Goal: Find specific page/section: Find specific page/section

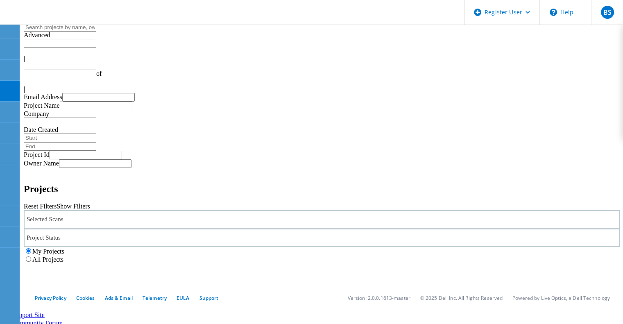
type input "1"
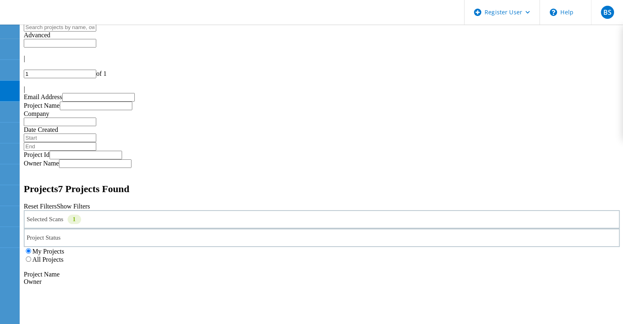
click at [134, 210] on div "Selected Scans 1" at bounding box center [322, 219] width 596 height 18
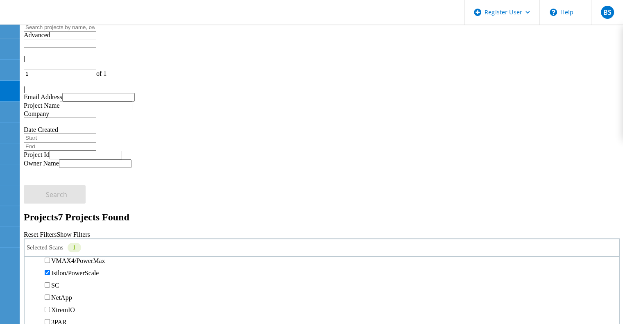
scroll to position [246, 0]
click at [64, 284] on label "All Projects" at bounding box center [47, 287] width 31 height 7
click at [31, 285] on input "All Projects" at bounding box center [28, 287] width 5 height 5
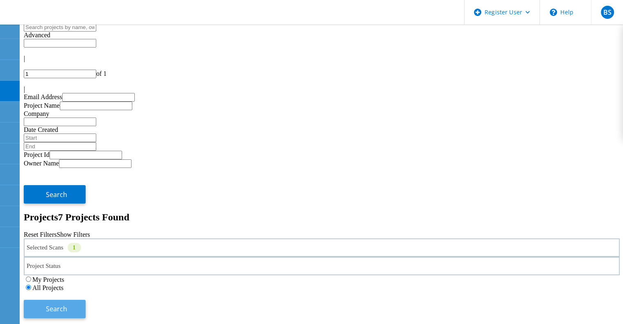
click at [86, 300] on button "Search" at bounding box center [55, 309] width 62 height 18
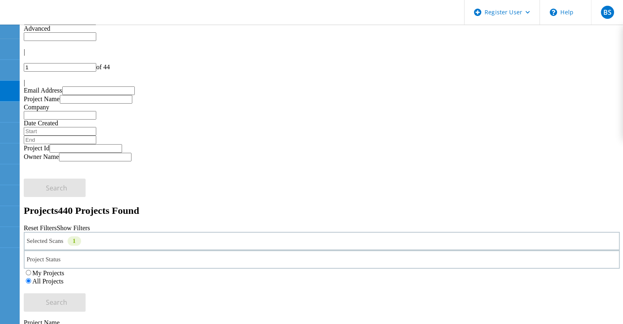
scroll to position [0, 0]
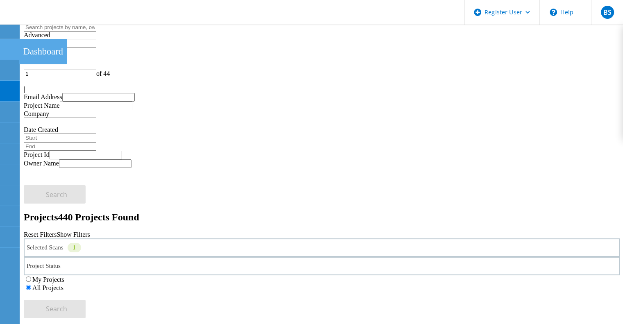
click at [12, 47] on icon at bounding box center [10, 49] width 10 height 8
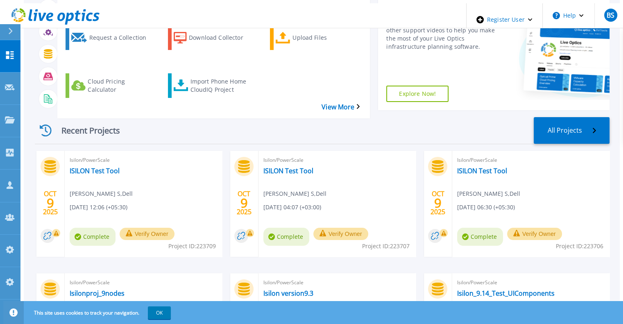
scroll to position [82, 0]
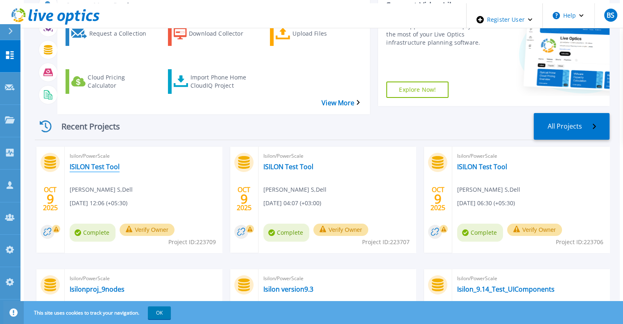
click at [90, 163] on link "ISILON Test Tool" at bounding box center [95, 167] width 50 height 8
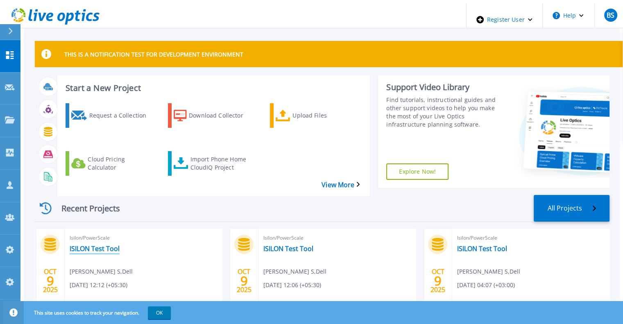
click at [102, 245] on link "ISILON Test Tool" at bounding box center [95, 249] width 50 height 8
